Goal: Task Accomplishment & Management: Complete application form

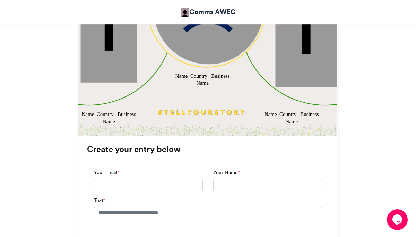
scroll to position [383, 0]
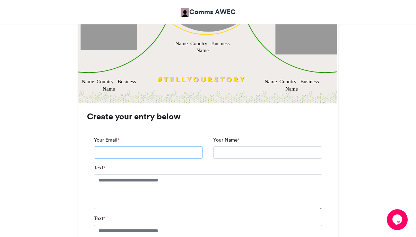
click at [161, 153] on input "Your Email *" at bounding box center [148, 152] width 109 height 12
type input "**********"
click at [164, 201] on textarea "Text *" at bounding box center [208, 191] width 228 height 35
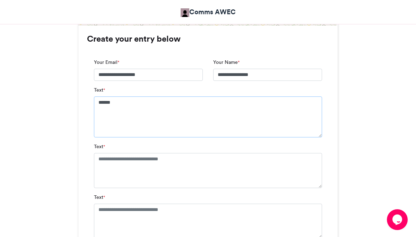
scroll to position [469, 0]
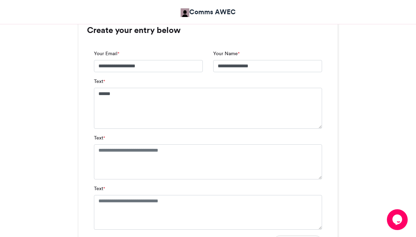
click at [155, 106] on textarea "*****" at bounding box center [208, 108] width 228 height 41
click at [139, 165] on textarea "Text *" at bounding box center [208, 161] width 228 height 35
click at [187, 60] on input "**********" at bounding box center [148, 66] width 109 height 12
click at [241, 65] on input "**********" at bounding box center [267, 66] width 109 height 12
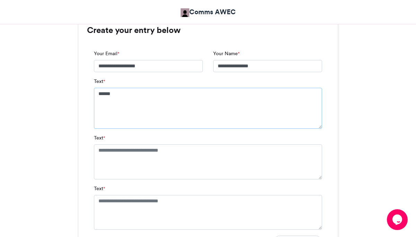
click at [125, 109] on textarea "*****" at bounding box center [208, 108] width 228 height 41
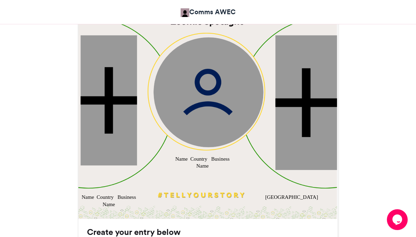
scroll to position [265, 0]
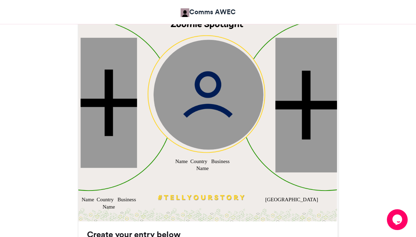
click at [205, 166] on div "Name Country Business Name" at bounding box center [202, 164] width 56 height 15
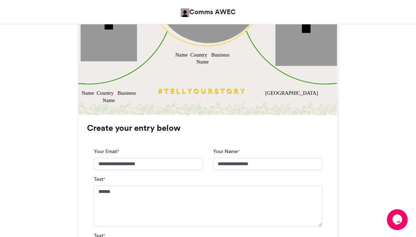
scroll to position [372, 0]
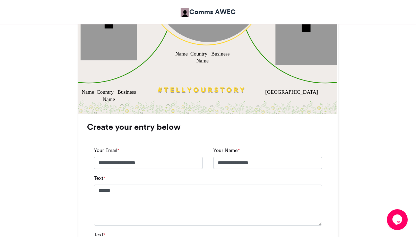
click at [137, 165] on input "**********" at bounding box center [148, 163] width 109 height 12
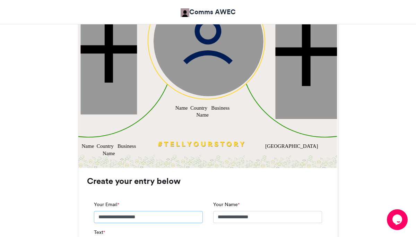
scroll to position [312, 0]
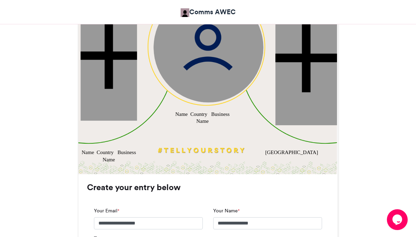
click at [179, 116] on div "Name Country Business Name" at bounding box center [202, 117] width 56 height 15
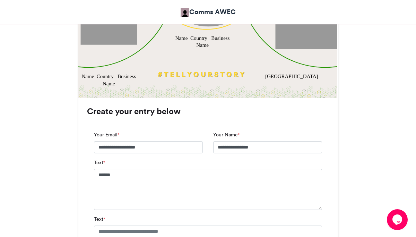
scroll to position [388, 0]
click at [110, 161] on div "Text * *****" at bounding box center [208, 183] width 228 height 51
click at [105, 177] on textarea "*****" at bounding box center [208, 188] width 228 height 41
click at [121, 177] on textarea "*****" at bounding box center [208, 188] width 228 height 41
click at [137, 199] on textarea "**********" at bounding box center [208, 188] width 228 height 41
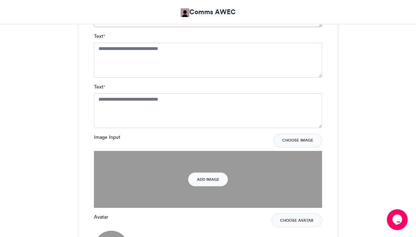
scroll to position [571, 0]
type textarea "**********"
click at [290, 138] on button "Choose Image" at bounding box center [297, 140] width 48 height 14
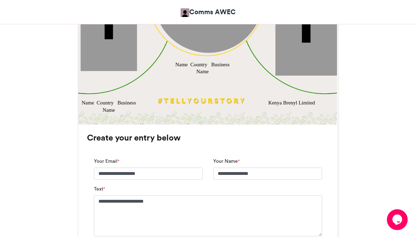
scroll to position [426, 0]
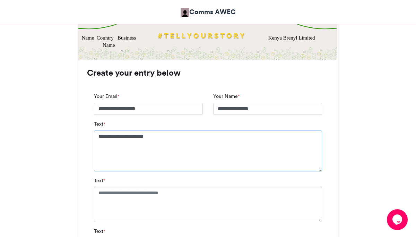
click at [147, 147] on textarea "**********" at bounding box center [208, 150] width 228 height 41
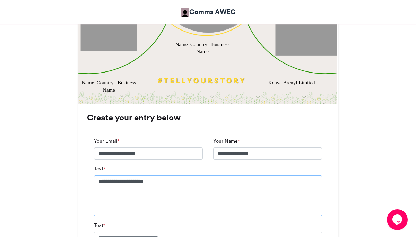
scroll to position [376, 0]
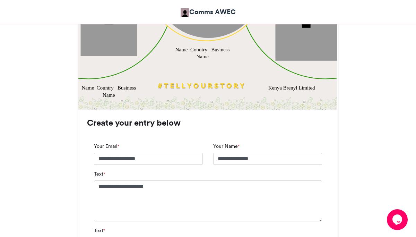
click at [202, 51] on div "Name Country Business Name" at bounding box center [202, 53] width 56 height 15
click at [195, 51] on div "Name Country Business Name" at bounding box center [202, 53] width 56 height 15
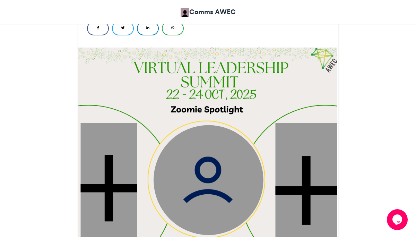
scroll to position [163, 0]
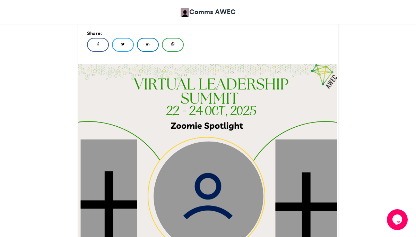
click at [232, 121] on img at bounding box center [207, 193] width 260 height 260
click at [226, 140] on img at bounding box center [207, 193] width 260 height 260
drag, startPoint x: 230, startPoint y: 134, endPoint x: 213, endPoint y: 170, distance: 39.7
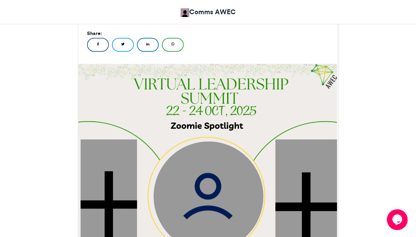
click at [213, 170] on div "Name Country Business Name Name Country Business Name Kenya Brenyl Limited" at bounding box center [207, 193] width 259 height 259
click at [233, 136] on img at bounding box center [207, 193] width 260 height 260
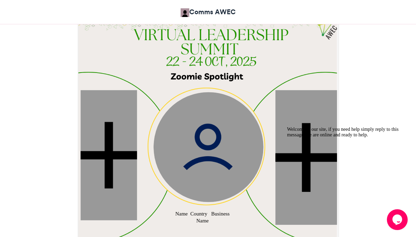
scroll to position [273, 0]
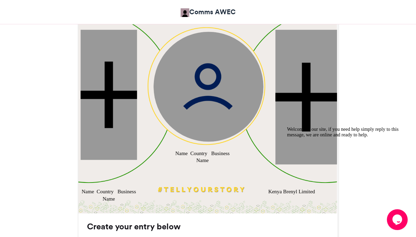
click at [216, 102] on img at bounding box center [208, 87] width 110 height 110
click at [225, 67] on img at bounding box center [208, 87] width 110 height 110
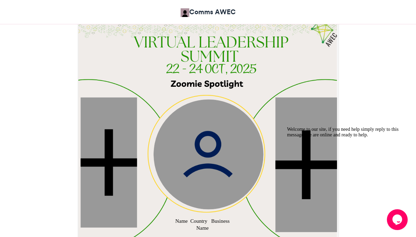
scroll to position [137, 0]
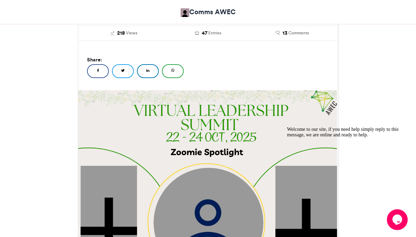
click at [238, 153] on img at bounding box center [207, 219] width 260 height 260
click at [217, 124] on img at bounding box center [207, 219] width 260 height 260
click at [203, 136] on img at bounding box center [207, 219] width 260 height 260
click at [203, 144] on img at bounding box center [207, 219] width 260 height 260
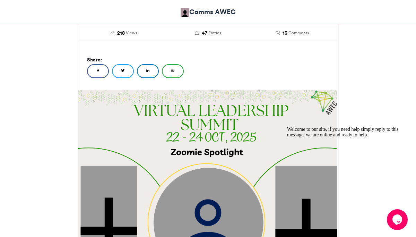
click at [203, 168] on img at bounding box center [208, 222] width 110 height 110
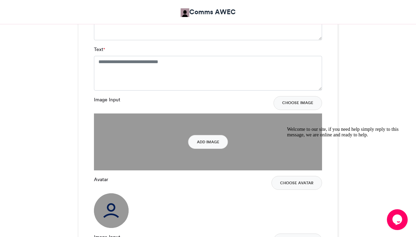
scroll to position [666, 0]
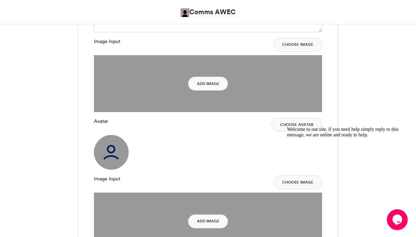
click at [303, 126] on div "Welcome to our site, if you need help simply reply to this message, we are onli…" at bounding box center [349, 131] width 125 height 11
click at [295, 126] on div "Welcome to our site, if you need help simply reply to this message, we are onli…" at bounding box center [349, 131] width 125 height 11
click at [296, 44] on button "Choose Image" at bounding box center [297, 45] width 48 height 14
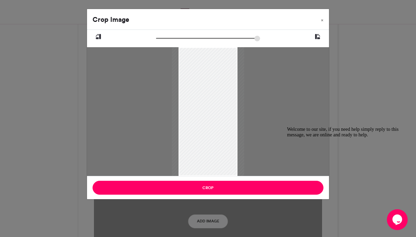
click at [318, 36] on icon at bounding box center [317, 36] width 6 height 9
type input "******"
click at [318, 36] on icon at bounding box center [317, 36] width 6 height 9
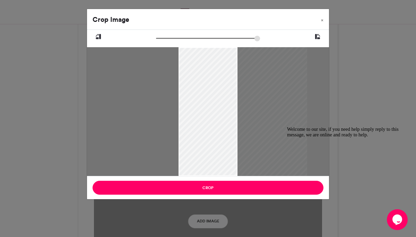
click at [318, 36] on icon at bounding box center [317, 36] width 6 height 9
click at [322, 19] on span "×" at bounding box center [322, 20] width 2 height 4
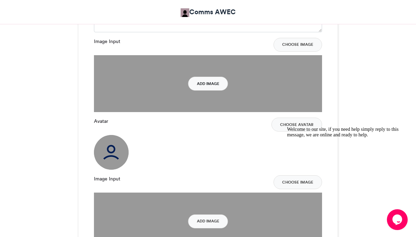
click at [206, 83] on button "Add Image" at bounding box center [208, 84] width 40 height 14
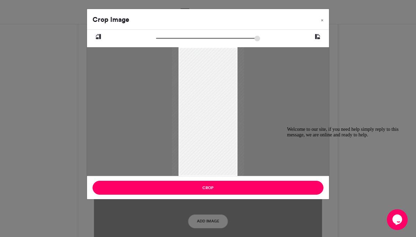
click at [287, 126] on icon "Chat attention grabber" at bounding box center [287, 126] width 0 height 0
click at [211, 222] on div "Crop Image × Crop" at bounding box center [208, 118] width 416 height 237
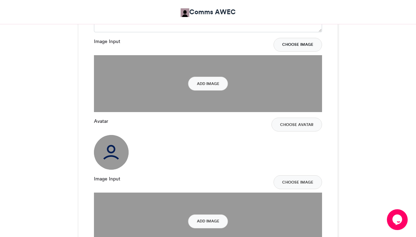
click at [296, 45] on button "Choose Image" at bounding box center [297, 45] width 48 height 14
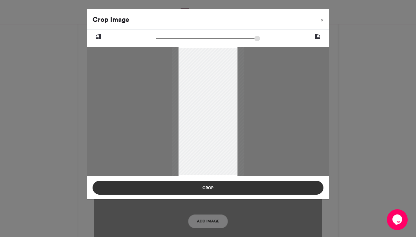
click at [298, 188] on button "Crop" at bounding box center [207, 187] width 231 height 14
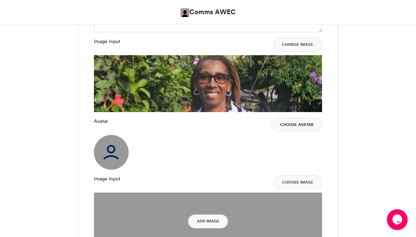
click at [296, 124] on button "Choose Avatar" at bounding box center [296, 124] width 51 height 14
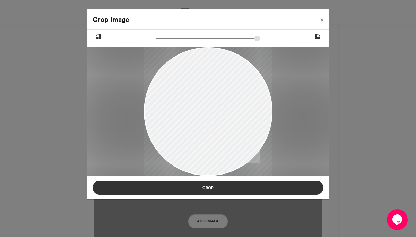
click at [292, 191] on button "Crop" at bounding box center [207, 187] width 231 height 14
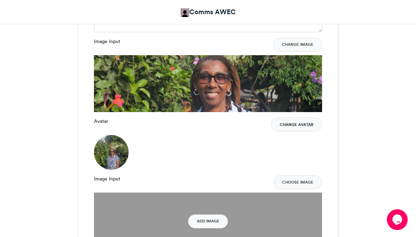
click at [287, 121] on button "Change Avatar" at bounding box center [296, 124] width 51 height 14
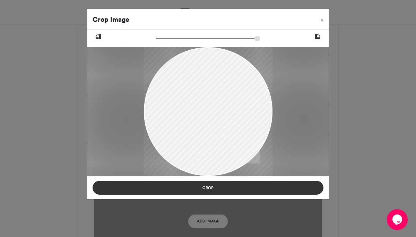
click at [303, 189] on button "Crop" at bounding box center [207, 187] width 231 height 14
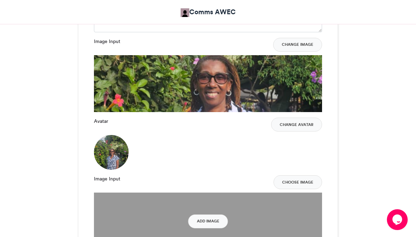
click at [157, 161] on div "Avatar Change Avatar" at bounding box center [208, 143] width 228 height 52
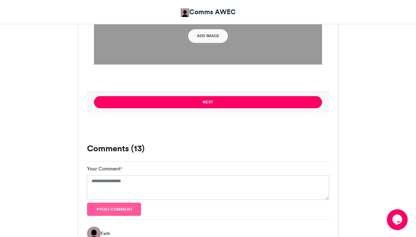
scroll to position [854, 0]
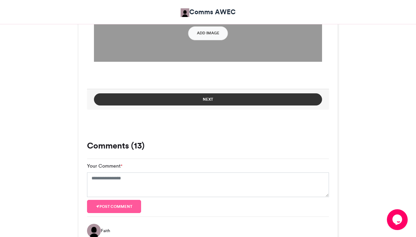
click at [263, 101] on button "Next" at bounding box center [208, 99] width 228 height 12
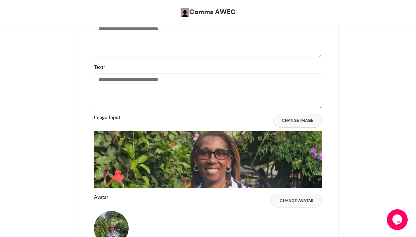
scroll to position [561, 0]
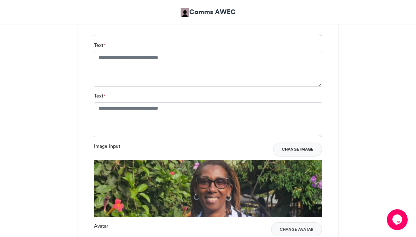
click at [305, 147] on button "Change Image" at bounding box center [297, 149] width 49 height 14
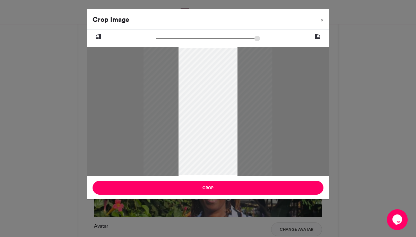
type input "******"
drag, startPoint x: 161, startPoint y: 37, endPoint x: 147, endPoint y: 43, distance: 14.8
click at [156, 42] on input "zoom" at bounding box center [208, 38] width 104 height 7
click at [322, 20] on span "×" at bounding box center [322, 20] width 2 height 4
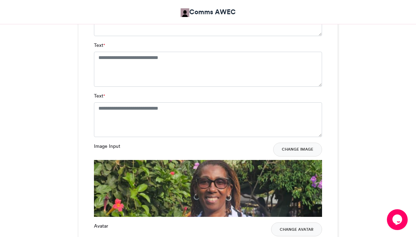
scroll to position [562, 0]
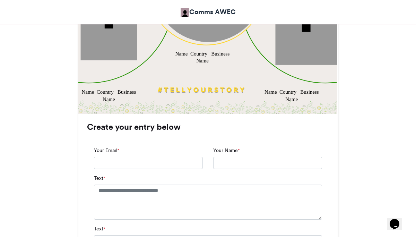
scroll to position [390, 0]
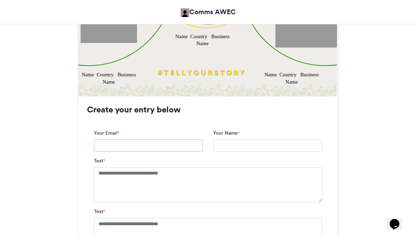
click at [144, 143] on input "Your Email *" at bounding box center [148, 145] width 109 height 12
type input "**********"
click at [125, 194] on textarea "Text *" at bounding box center [208, 184] width 228 height 35
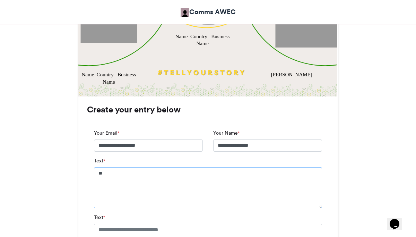
type textarea "*"
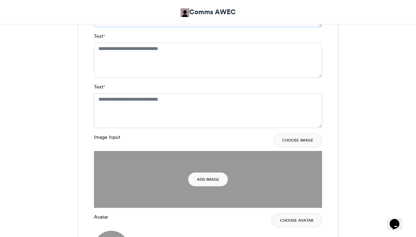
scroll to position [572, 0]
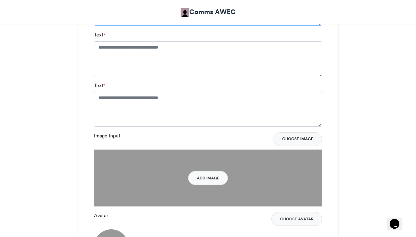
type textarea "**********"
click at [293, 136] on button "Choose Image" at bounding box center [297, 139] width 48 height 14
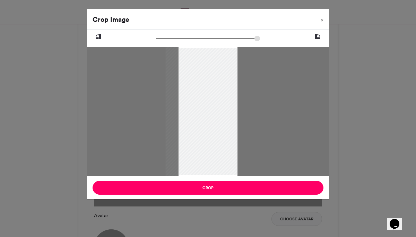
drag, startPoint x: 178, startPoint y: 48, endPoint x: 156, endPoint y: 47, distance: 22.2
click at [155, 48] on div at bounding box center [208, 111] width 242 height 129
drag, startPoint x: 236, startPoint y: 50, endPoint x: 247, endPoint y: 51, distance: 11.8
click at [247, 51] on div at bounding box center [208, 111] width 242 height 129
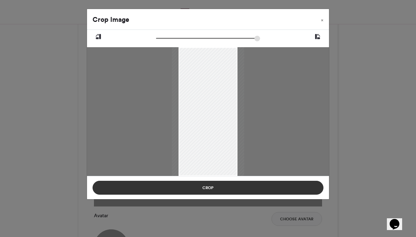
click at [208, 185] on button "Crop" at bounding box center [207, 187] width 231 height 14
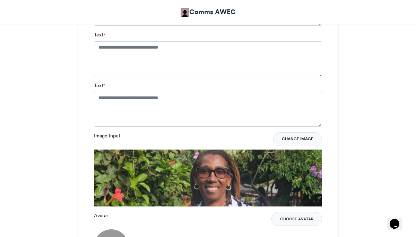
click at [293, 140] on button "Change Image" at bounding box center [297, 139] width 49 height 14
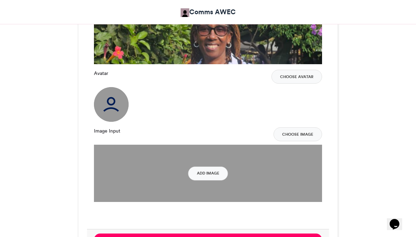
scroll to position [711, 0]
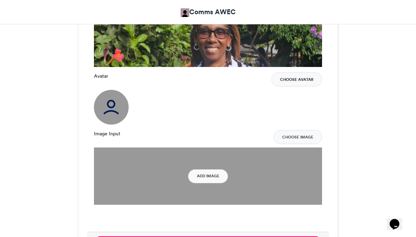
click at [294, 82] on button "Choose Avatar" at bounding box center [296, 79] width 51 height 14
click at [205, 175] on button "Add Image" at bounding box center [208, 176] width 40 height 14
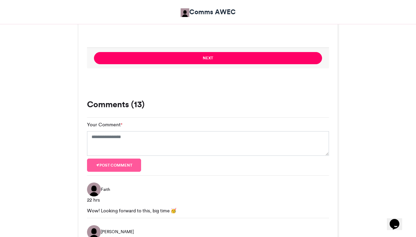
scroll to position [856, 0]
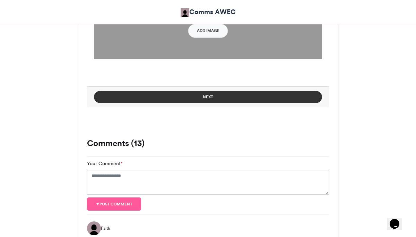
click at [210, 98] on button "Next" at bounding box center [208, 97] width 228 height 12
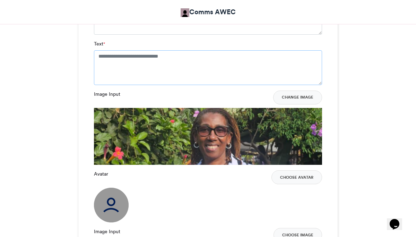
click at [219, 61] on textarea "Text *" at bounding box center [208, 67] width 228 height 35
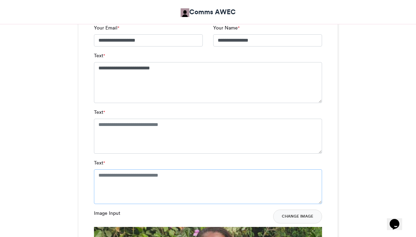
scroll to position [494, 0]
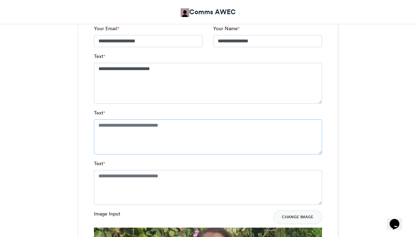
click at [139, 143] on textarea "Text *" at bounding box center [208, 136] width 228 height 35
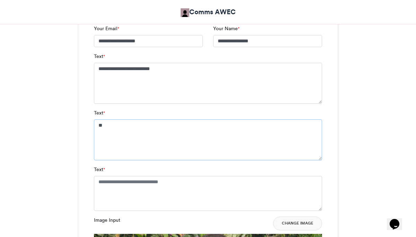
type textarea "*"
type textarea "**********"
click at [115, 188] on textarea "Text *" at bounding box center [208, 193] width 228 height 35
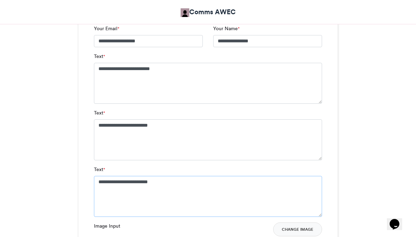
type textarea "**********"
click at [117, 128] on textarea "**********" at bounding box center [208, 139] width 228 height 41
type textarea "**********"
click at [117, 184] on textarea "**********" at bounding box center [208, 196] width 228 height 41
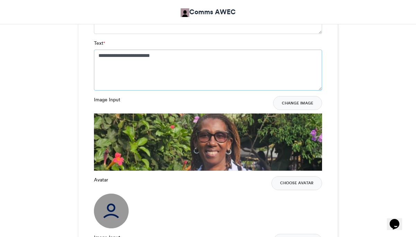
scroll to position [627, 0]
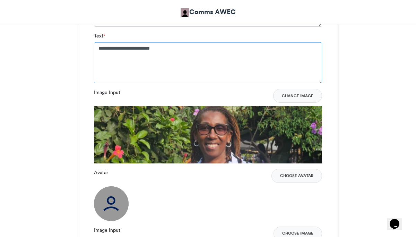
type textarea "**********"
click at [104, 92] on label "Image Input" at bounding box center [107, 92] width 26 height 7
click at [295, 99] on button "Change Image" at bounding box center [297, 96] width 49 height 14
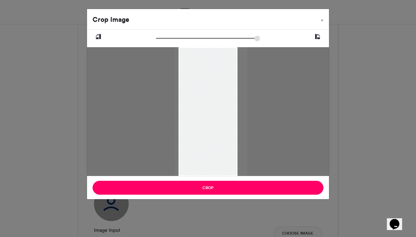
click at [179, 47] on div at bounding box center [208, 103] width 242 height 146
drag, startPoint x: 237, startPoint y: 48, endPoint x: 291, endPoint y: 46, distance: 54.4
click at [291, 46] on div at bounding box center [208, 103] width 242 height 146
drag, startPoint x: 236, startPoint y: 48, endPoint x: 230, endPoint y: 49, distance: 5.9
click at [230, 49] on div at bounding box center [208, 111] width 72 height 129
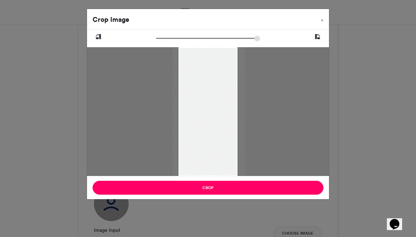
click at [252, 220] on div "Crop Image × Crop" at bounding box center [208, 118] width 416 height 237
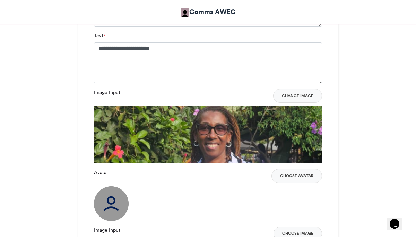
click at [291, 176] on button "Choose Avatar" at bounding box center [296, 176] width 51 height 14
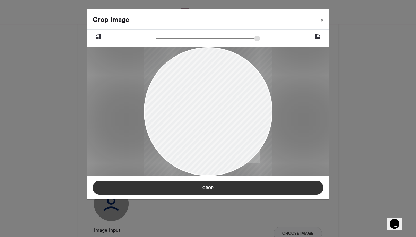
click at [263, 193] on button "Crop" at bounding box center [207, 187] width 231 height 14
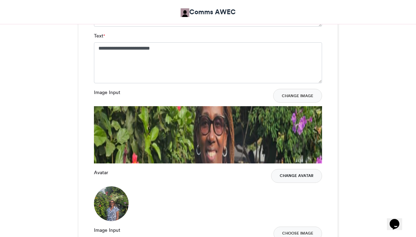
click at [301, 175] on button "Change Avatar" at bounding box center [296, 176] width 51 height 14
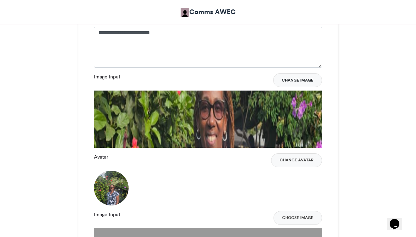
click at [300, 78] on button "Change Image" at bounding box center [297, 80] width 49 height 14
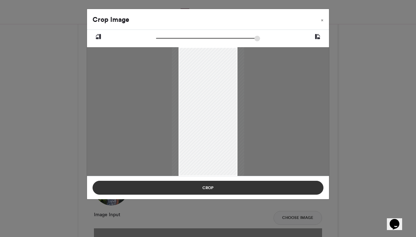
click at [267, 187] on button "Crop" at bounding box center [207, 187] width 231 height 14
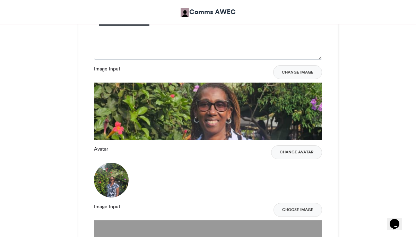
scroll to position [650, 0]
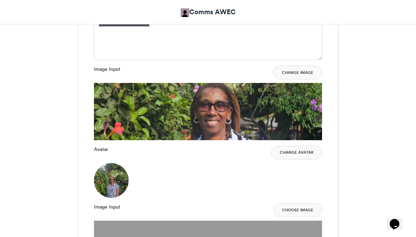
drag, startPoint x: 94, startPoint y: 139, endPoint x: 94, endPoint y: 144, distance: 5.2
click at [187, 173] on div "Avatar Change Avatar" at bounding box center [208, 171] width 228 height 52
click at [183, 12] on img at bounding box center [184, 12] width 9 height 9
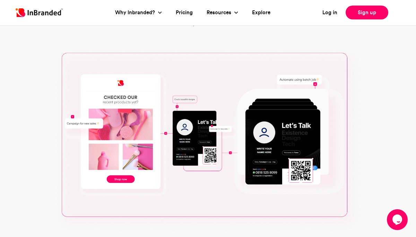
scroll to position [308, 0]
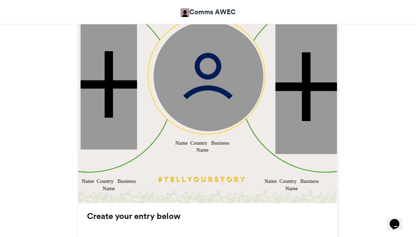
scroll to position [280, 0]
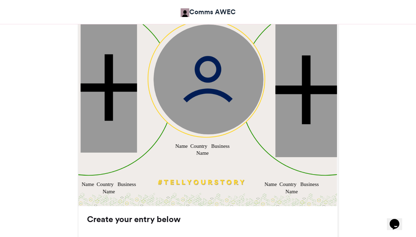
click at [200, 106] on img at bounding box center [208, 79] width 110 height 110
click at [199, 107] on img at bounding box center [208, 79] width 110 height 110
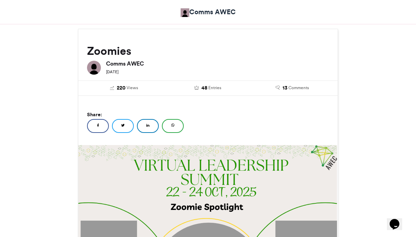
scroll to position [80, 0]
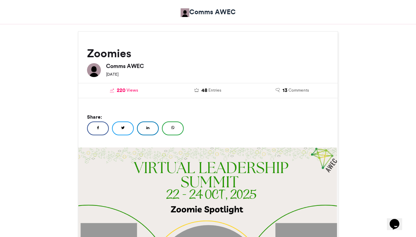
click at [128, 91] on span "Views" at bounding box center [131, 90] width 11 height 6
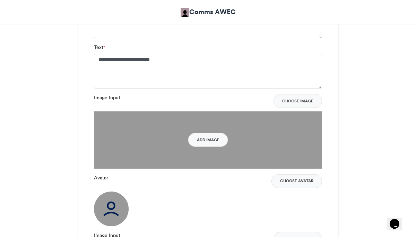
scroll to position [604, 0]
click at [293, 178] on button "Choose Avatar" at bounding box center [296, 181] width 51 height 14
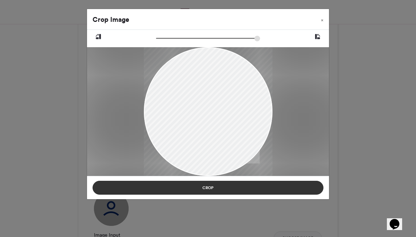
click at [292, 189] on button "Crop" at bounding box center [207, 187] width 231 height 14
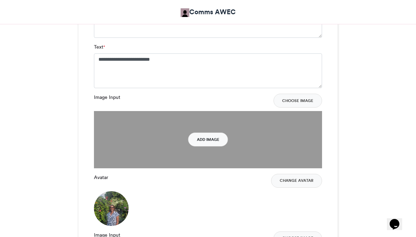
click at [206, 138] on button "Add Image" at bounding box center [208, 139] width 40 height 14
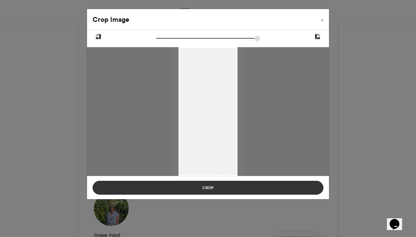
click at [222, 185] on button "Crop" at bounding box center [207, 187] width 231 height 14
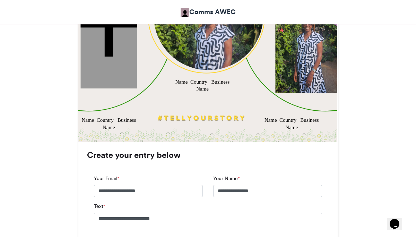
scroll to position [329, 0]
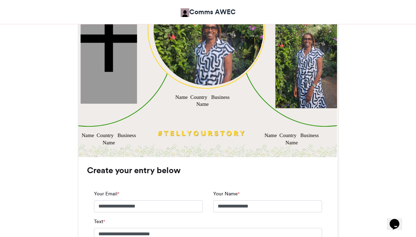
click at [184, 97] on div "Name Country Business Name" at bounding box center [202, 100] width 56 height 15
click at [196, 106] on div "Name Country Business Name" at bounding box center [202, 100] width 56 height 15
click at [232, 207] on input "**********" at bounding box center [267, 206] width 109 height 12
click at [210, 170] on h3 "Create your entry below" at bounding box center [208, 170] width 242 height 8
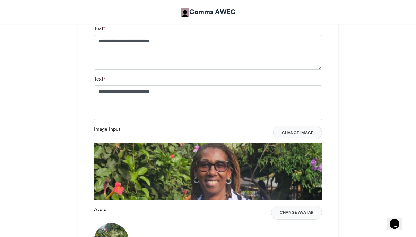
scroll to position [582, 0]
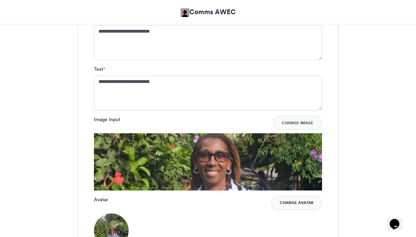
click at [298, 202] on button "Change Avatar" at bounding box center [296, 203] width 51 height 14
click at [293, 122] on button "Change Image" at bounding box center [297, 123] width 49 height 14
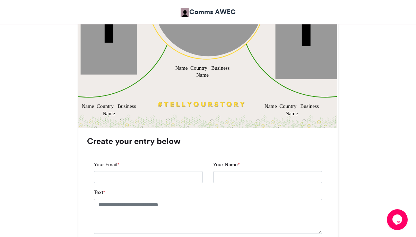
scroll to position [386, 0]
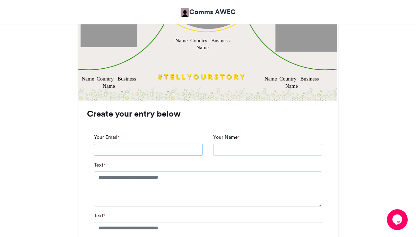
click at [161, 143] on input "Your Email *" at bounding box center [148, 149] width 109 height 12
type input "**********"
click at [149, 191] on textarea "Text *" at bounding box center [208, 188] width 228 height 35
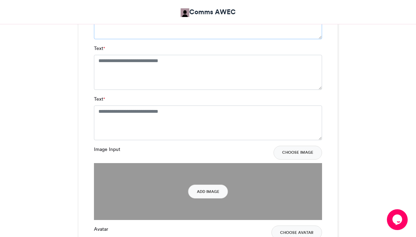
scroll to position [564, 0]
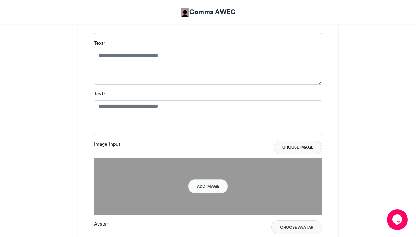
type textarea "**********"
click at [292, 149] on button "Choose Image" at bounding box center [297, 147] width 48 height 14
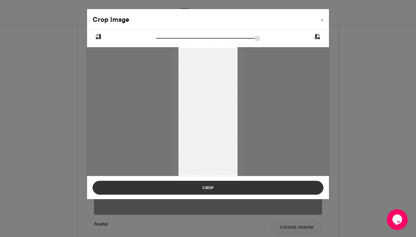
click at [282, 191] on button "Crop" at bounding box center [207, 187] width 231 height 14
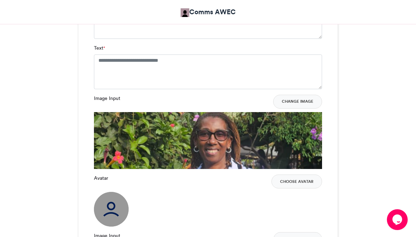
scroll to position [613, 0]
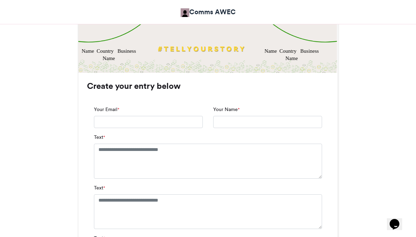
scroll to position [438, 0]
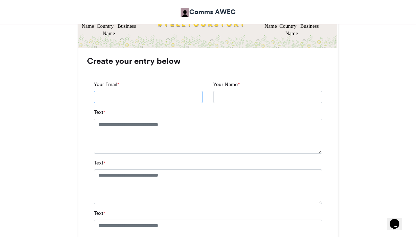
click at [109, 96] on input "Your Email *" at bounding box center [148, 97] width 109 height 12
type input "**********"
click at [121, 144] on textarea "Text *" at bounding box center [208, 135] width 228 height 35
type textarea "*"
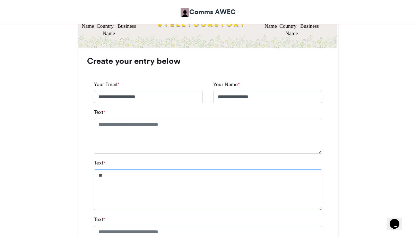
type textarea "*"
click at [100, 127] on textarea "Text *" at bounding box center [208, 135] width 228 height 35
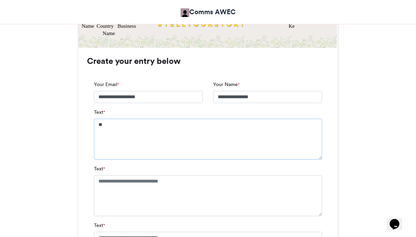
type textarea "*"
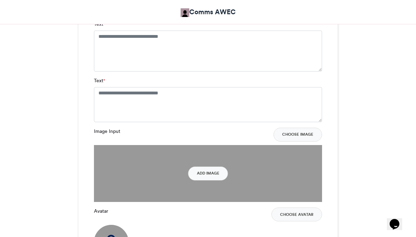
scroll to position [602, 0]
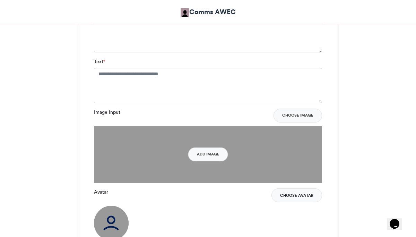
type textarea "**********"
click at [292, 196] on button "Choose Avatar" at bounding box center [296, 195] width 51 height 14
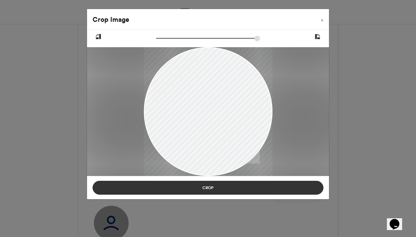
click at [297, 188] on button "Crop" at bounding box center [207, 187] width 231 height 14
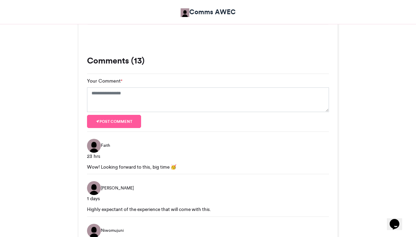
scroll to position [979, 0]
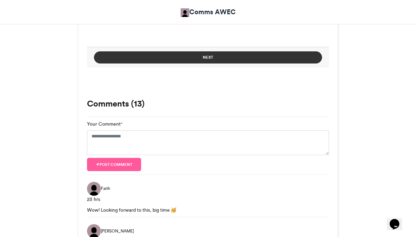
click at [200, 59] on button "Next" at bounding box center [208, 57] width 228 height 12
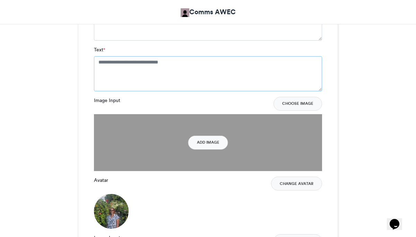
click at [145, 75] on textarea "Text *" at bounding box center [208, 73] width 228 height 35
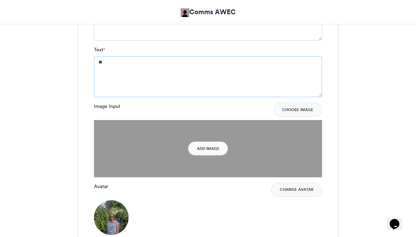
type textarea "*"
type textarea "**********"
click at [132, 114] on div "Image Input Choose Image" at bounding box center [208, 110] width 228 height 14
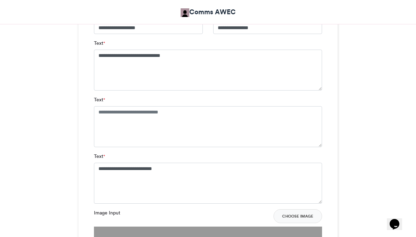
scroll to position [505, 0]
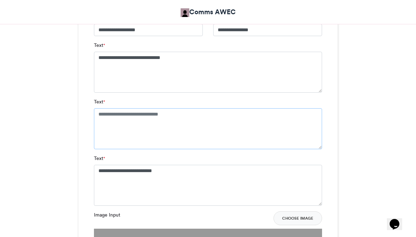
click at [101, 115] on textarea "Text *" at bounding box center [208, 128] width 228 height 41
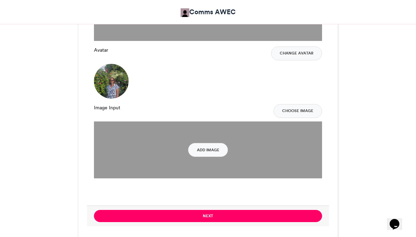
scroll to position [785, 0]
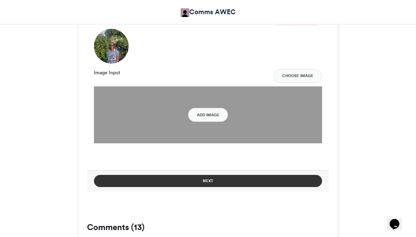
click at [238, 179] on button "Next" at bounding box center [208, 181] width 228 height 12
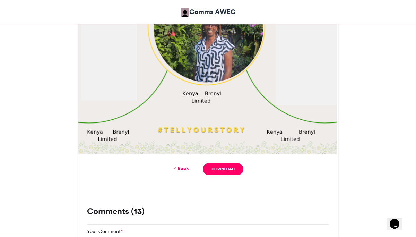
scroll to position [318, 0]
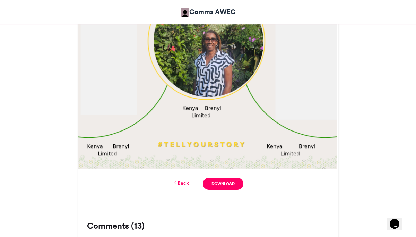
click at [183, 181] on link "Back" at bounding box center [180, 182] width 16 height 7
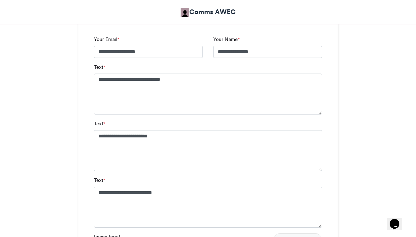
scroll to position [477, 0]
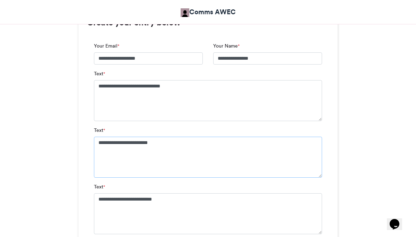
click at [167, 144] on textarea "**********" at bounding box center [208, 156] width 228 height 41
type textarea "*"
click at [159, 200] on textarea "**********" at bounding box center [208, 213] width 228 height 41
type textarea "*"
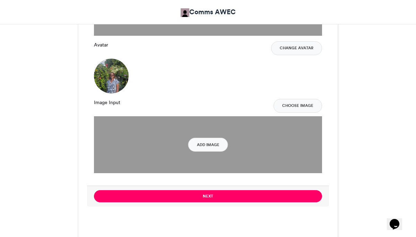
scroll to position [827, 0]
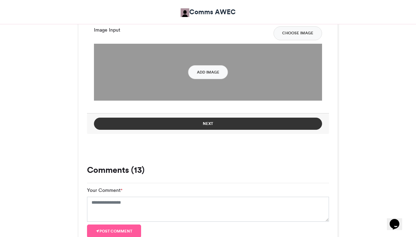
click at [216, 122] on button "Next" at bounding box center [208, 123] width 228 height 12
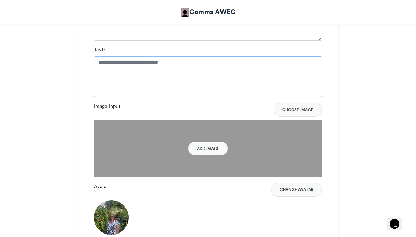
click at [111, 67] on textarea "Text *" at bounding box center [208, 76] width 228 height 41
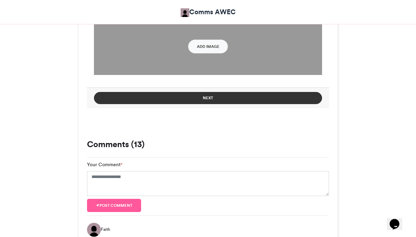
type textarea "**********"
click at [232, 98] on button "Next" at bounding box center [208, 98] width 228 height 12
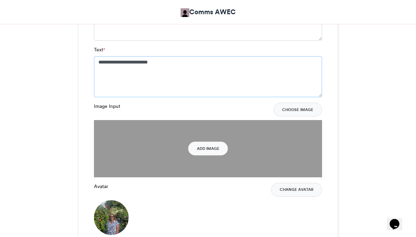
click at [181, 90] on textarea "**********" at bounding box center [208, 76] width 228 height 41
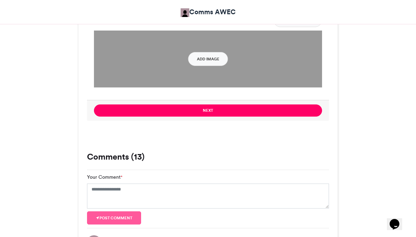
scroll to position [872, 0]
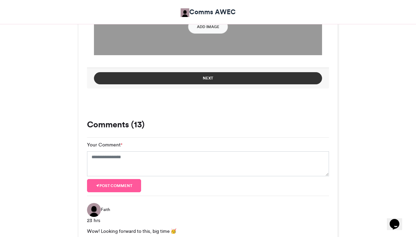
click at [205, 78] on button "Next" at bounding box center [208, 78] width 228 height 12
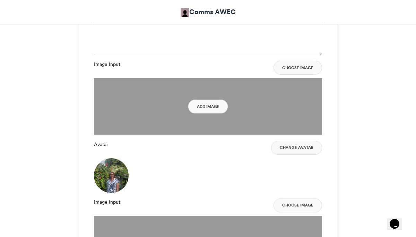
scroll to position [672, 0]
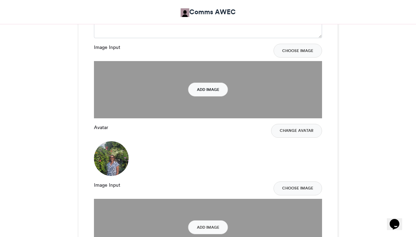
type textarea "**********"
click at [214, 91] on button "Add Image" at bounding box center [208, 89] width 40 height 14
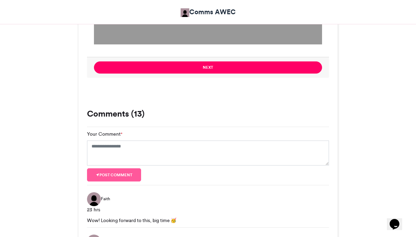
scroll to position [886, 0]
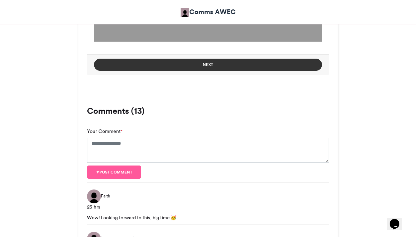
click at [231, 63] on button "Next" at bounding box center [208, 65] width 228 height 12
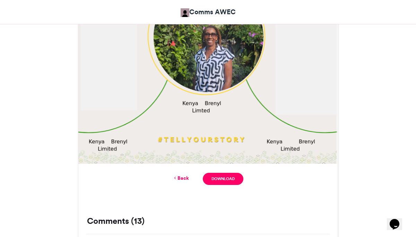
scroll to position [337, 0]
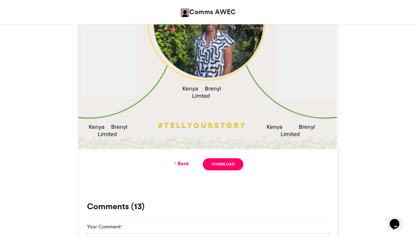
click at [117, 127] on img at bounding box center [207, 19] width 259 height 259
click at [217, 162] on link "Download" at bounding box center [223, 164] width 41 height 12
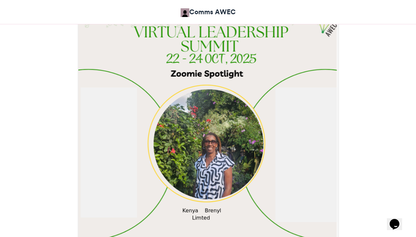
scroll to position [205, 0]
